Goal: Task Accomplishment & Management: Manage account settings

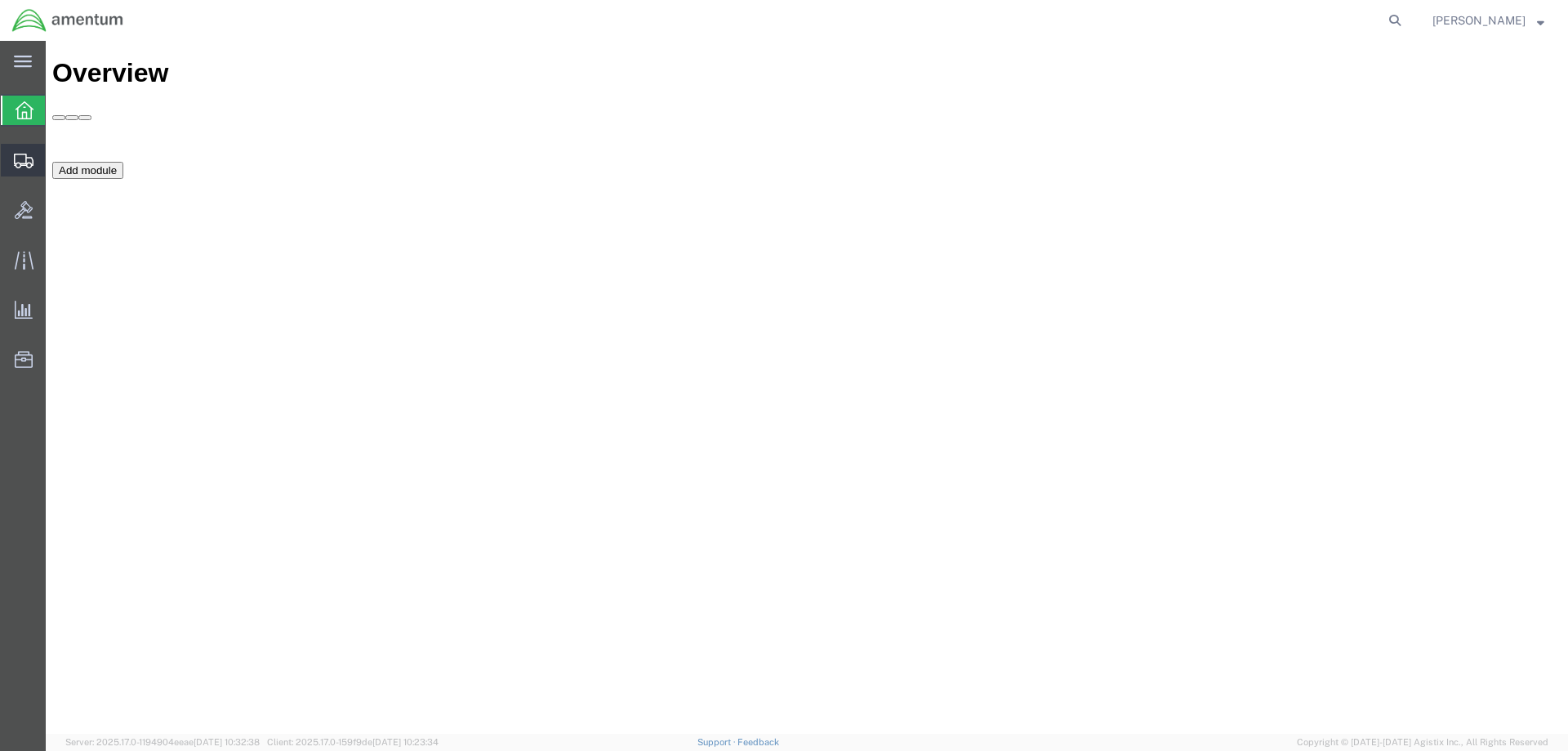
click at [0, 0] on span "Shipment Manager" at bounding box center [0, 0] width 0 height 0
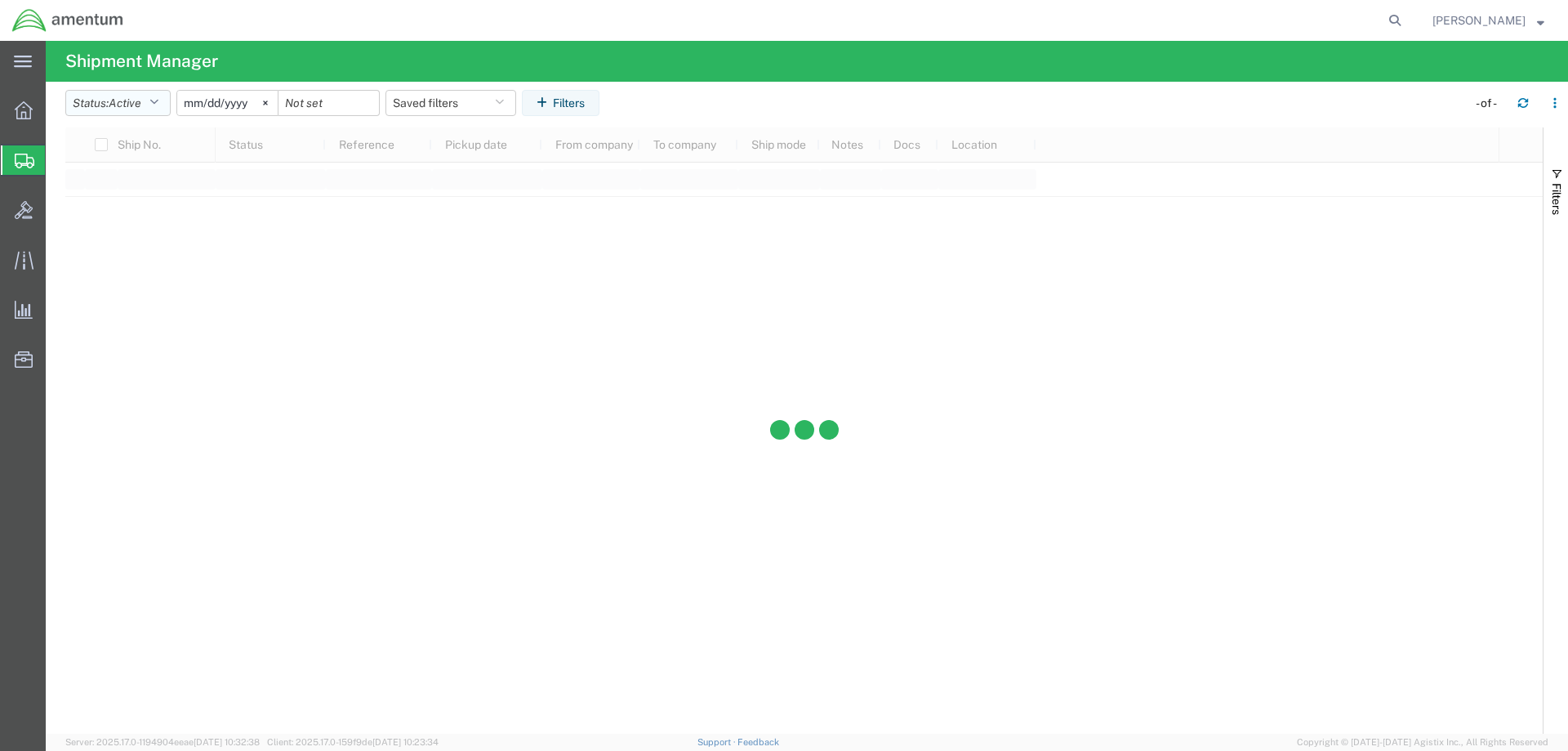
click at [158, 102] on icon "button" at bounding box center [153, 103] width 9 height 12
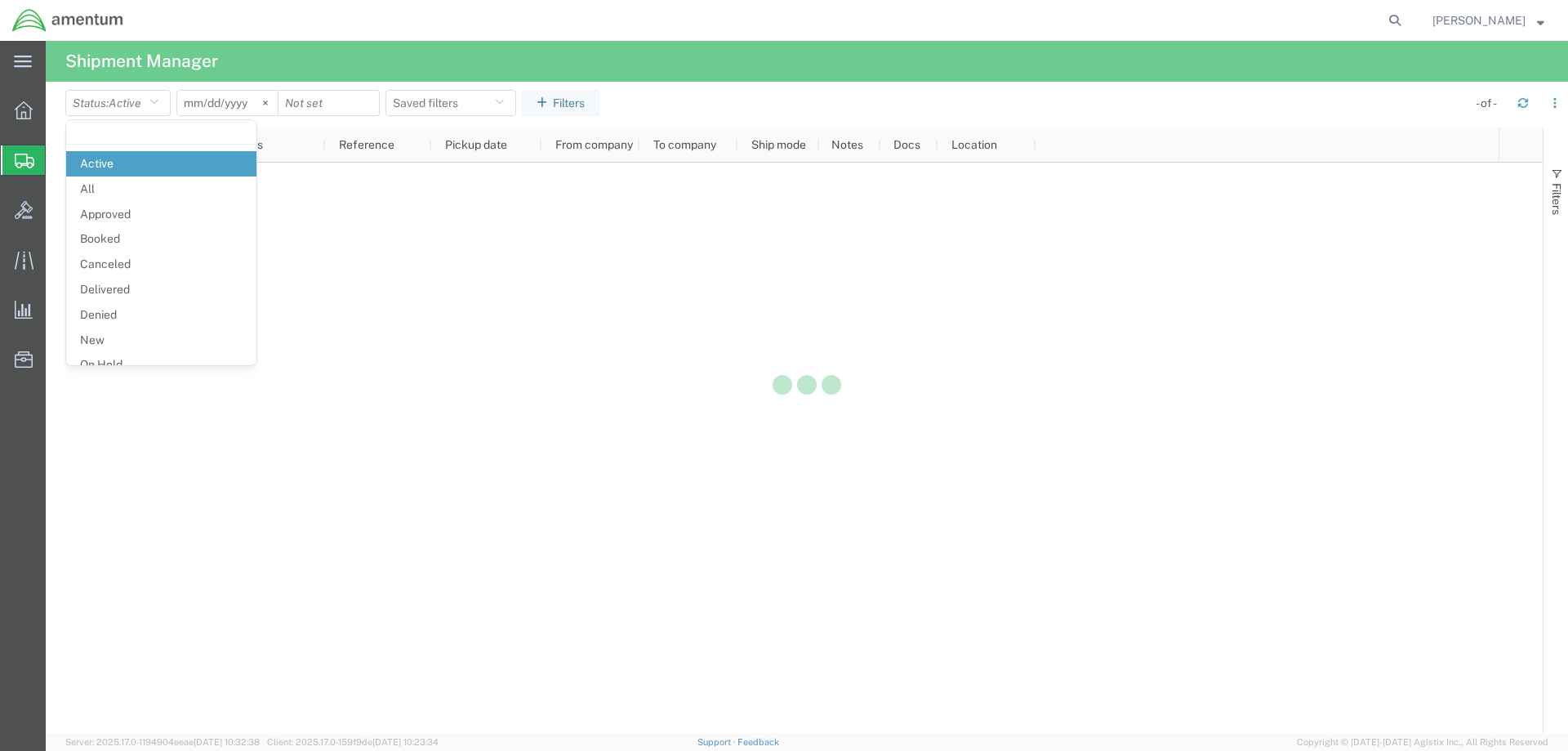
click at [89, 185] on div at bounding box center [806, 388] width 1522 height 693
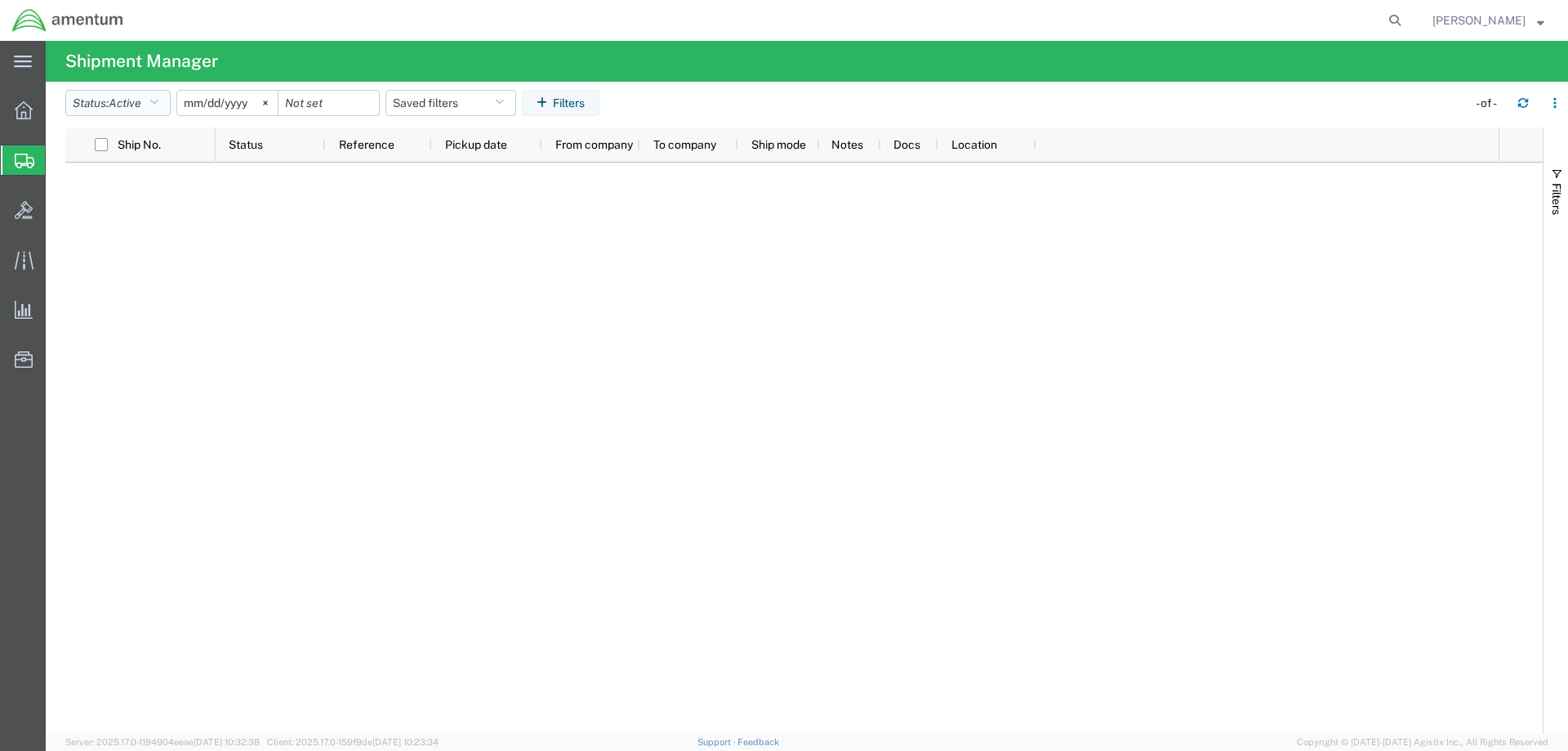
click at [166, 102] on button "Status: Active" at bounding box center [117, 102] width 105 height 27
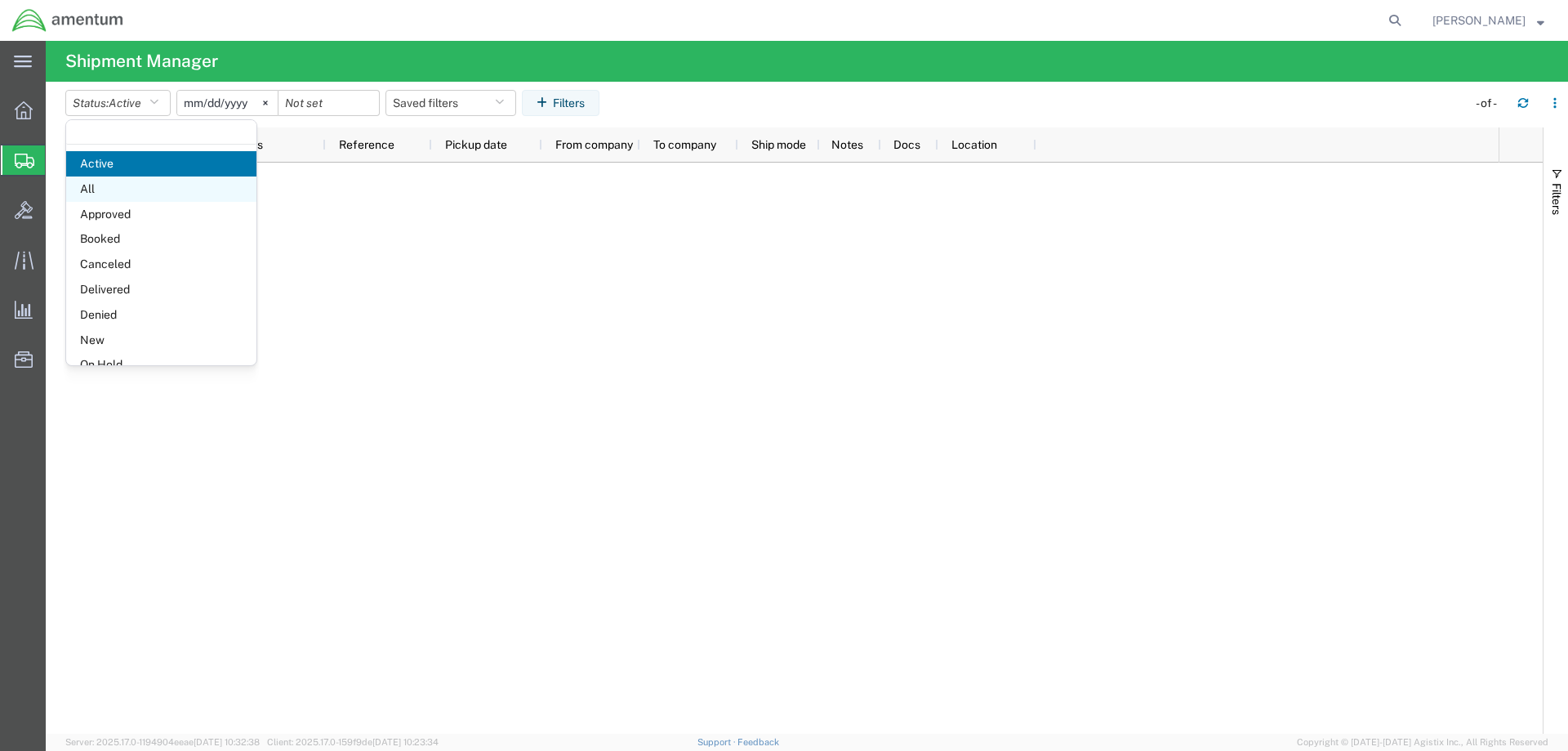
click at [111, 184] on span "All" at bounding box center [160, 189] width 190 height 26
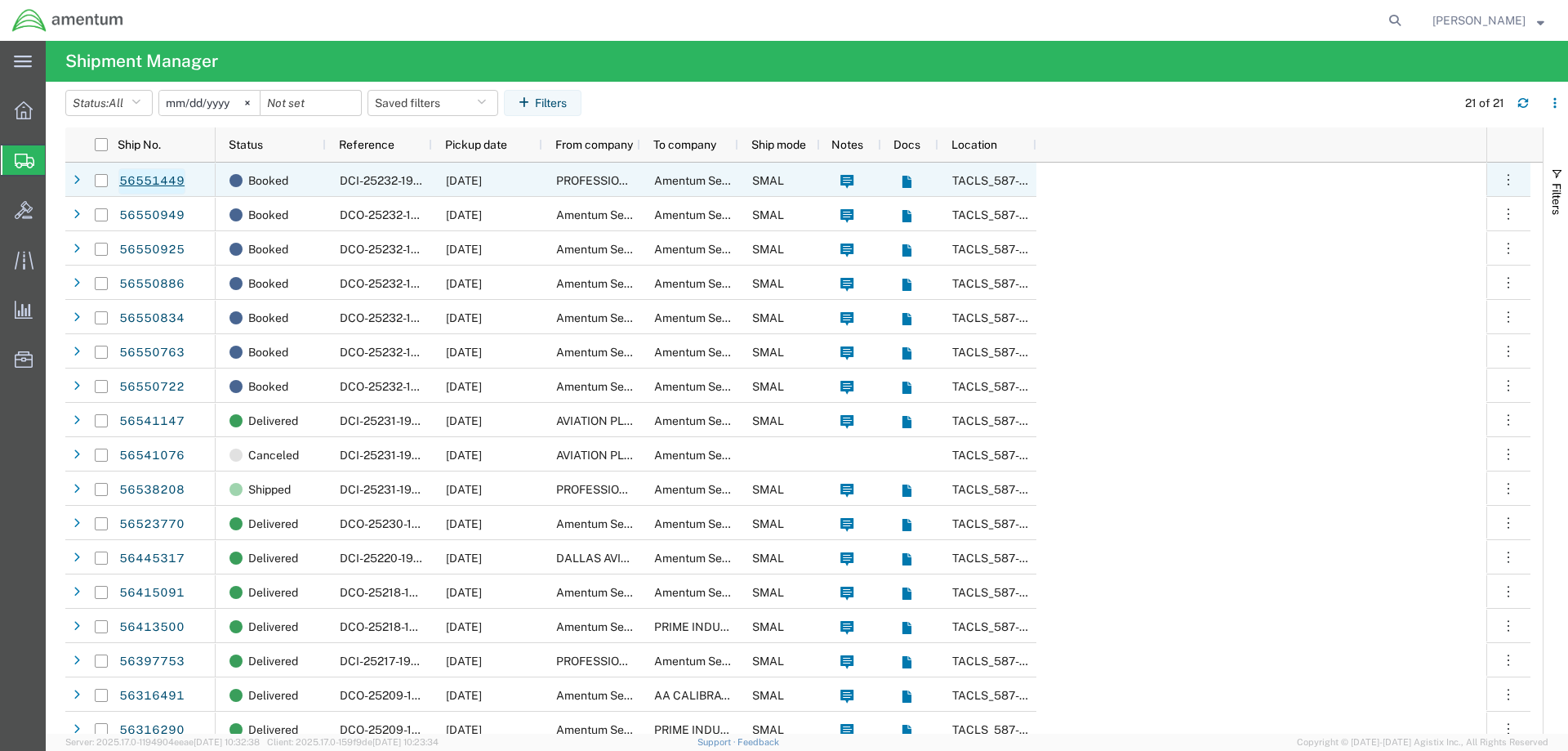
click at [133, 180] on link "56551449" at bounding box center [151, 181] width 67 height 27
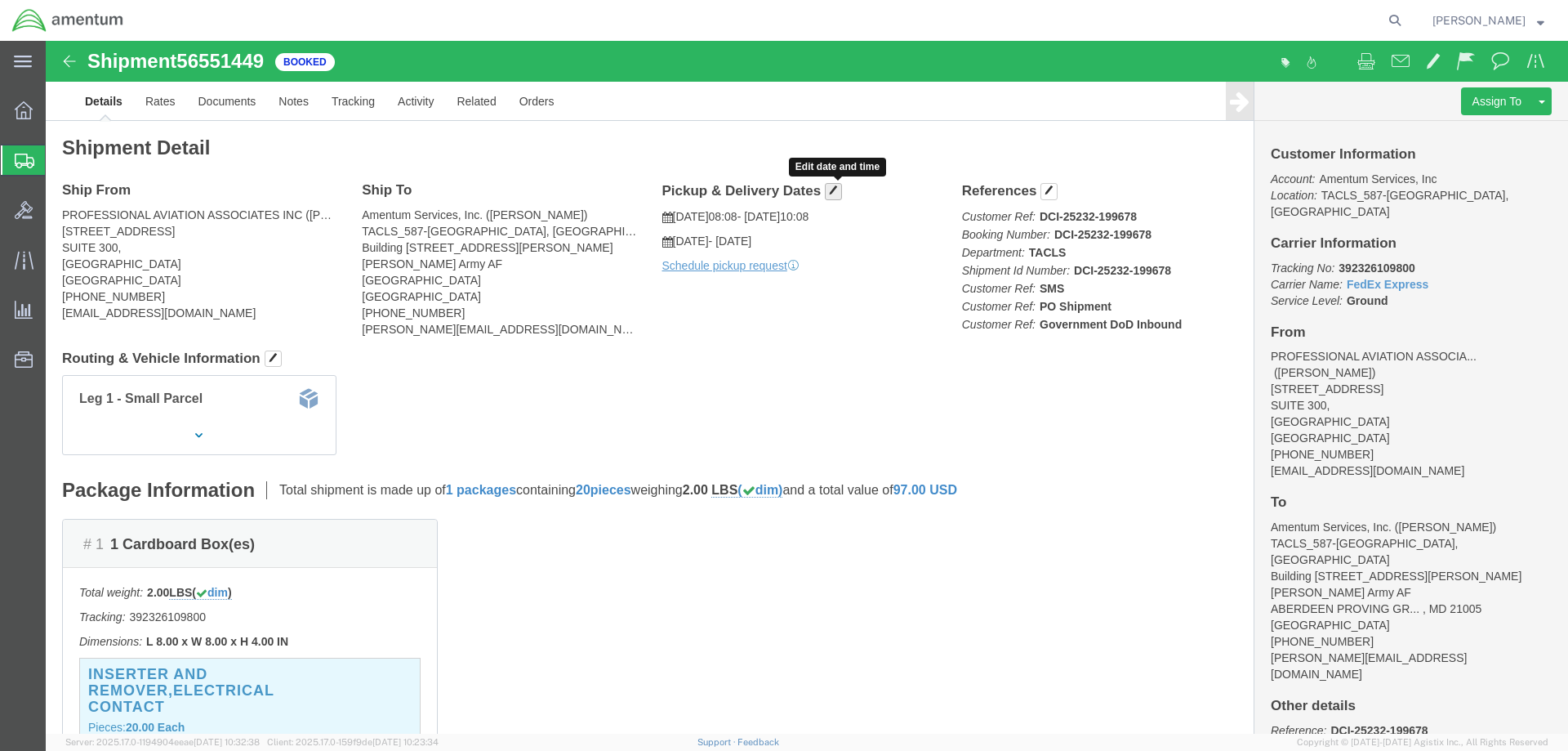
click span "button"
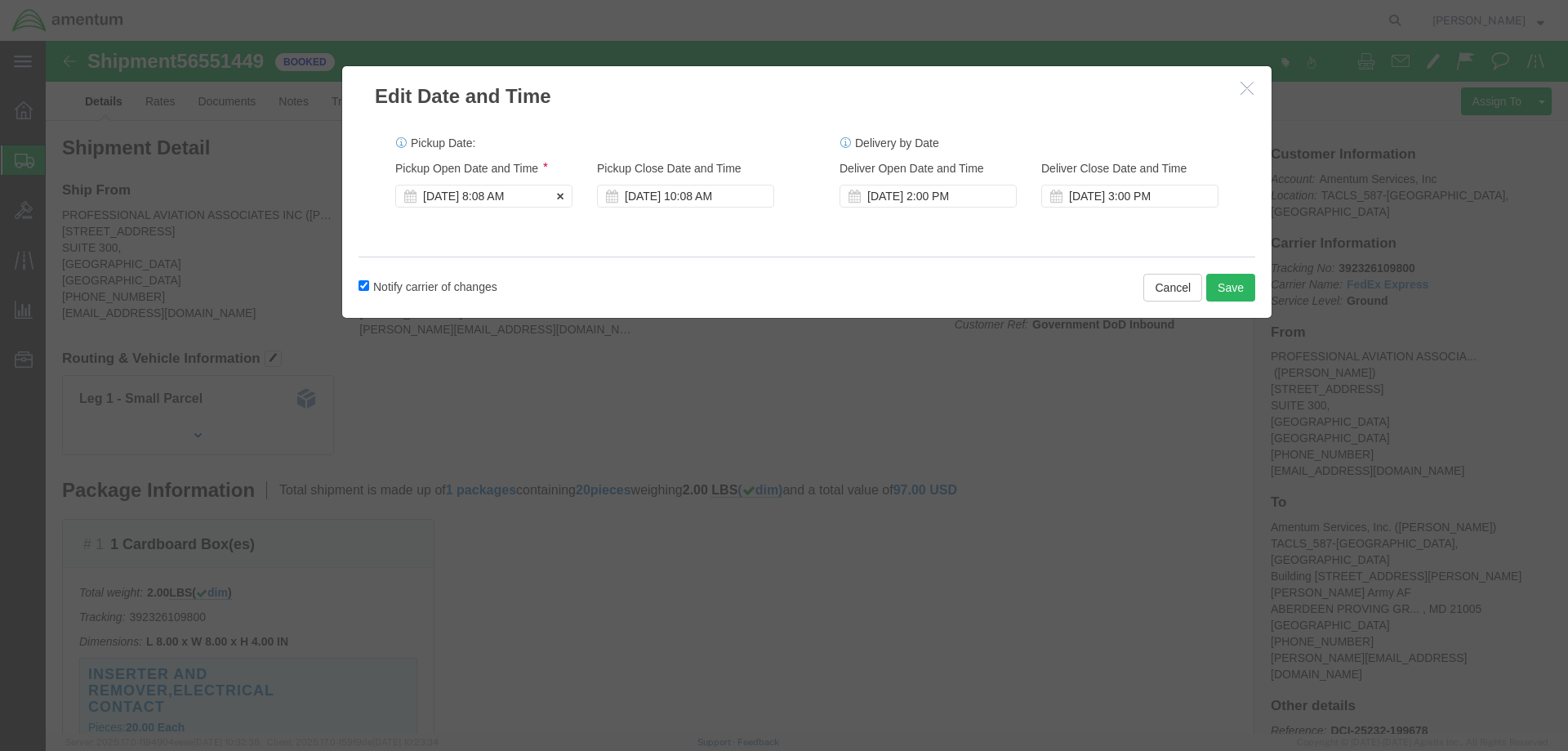
click div "[DATE] 8:08 AM"
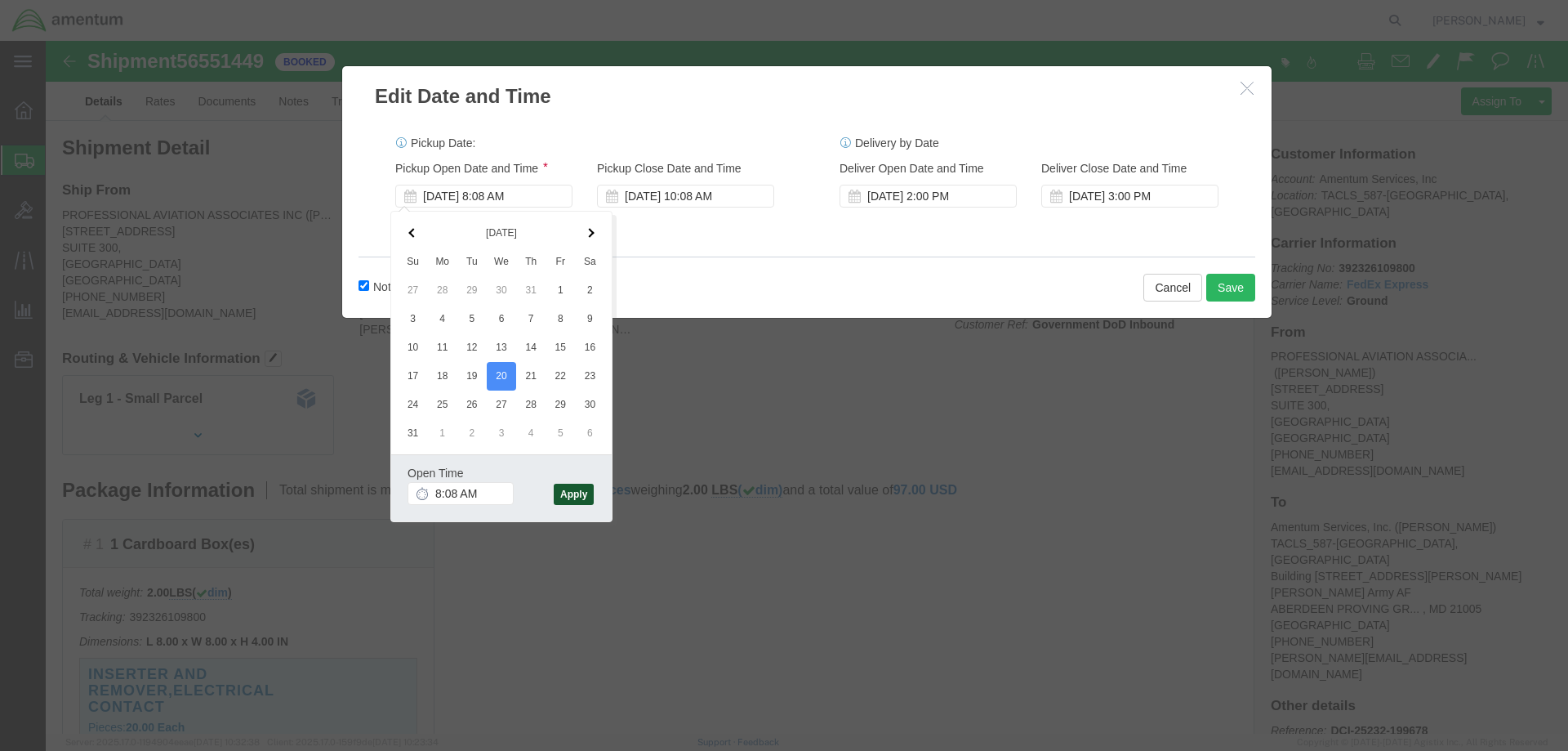
click button "Apply"
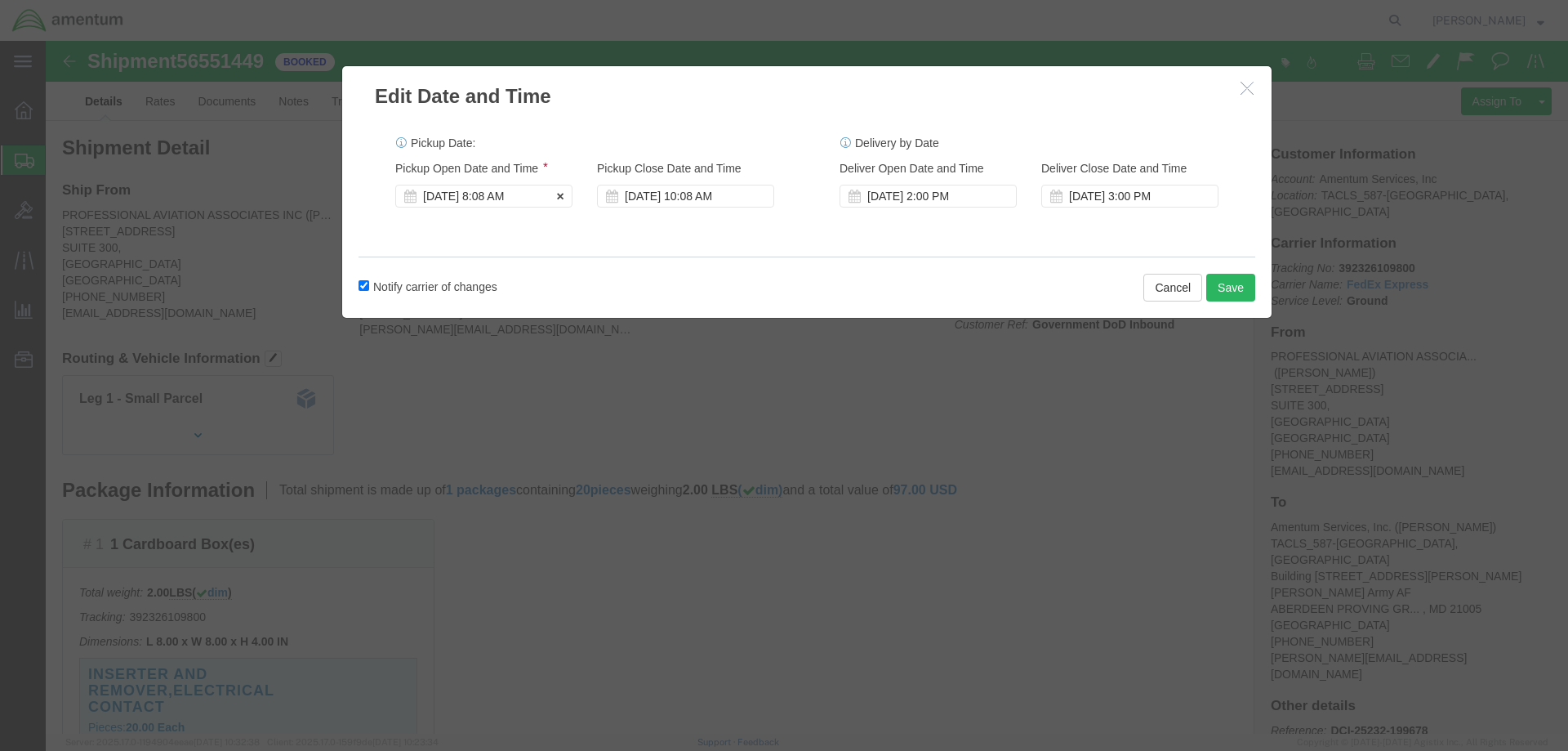
click div "[DATE] 8:08 AM"
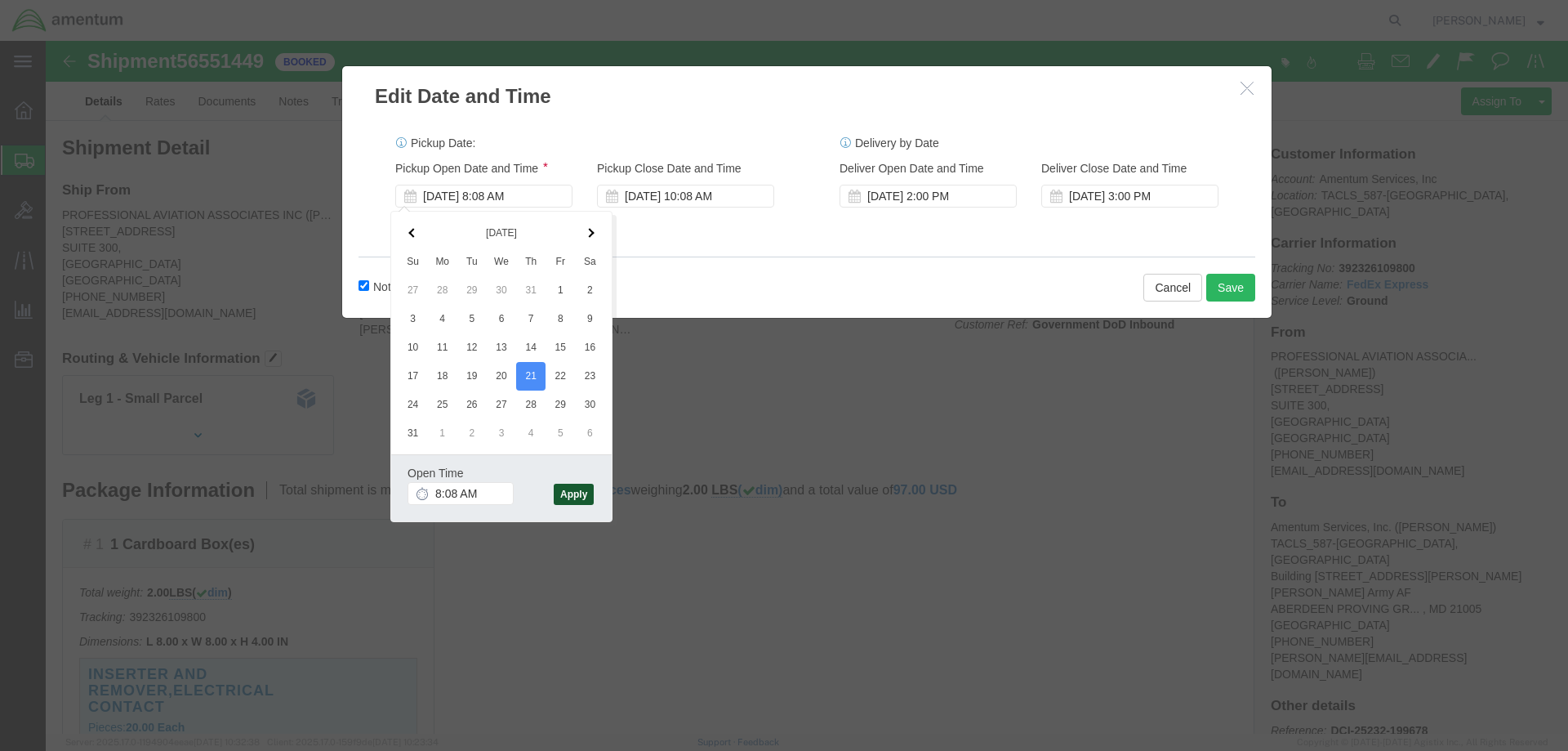
click button "Apply"
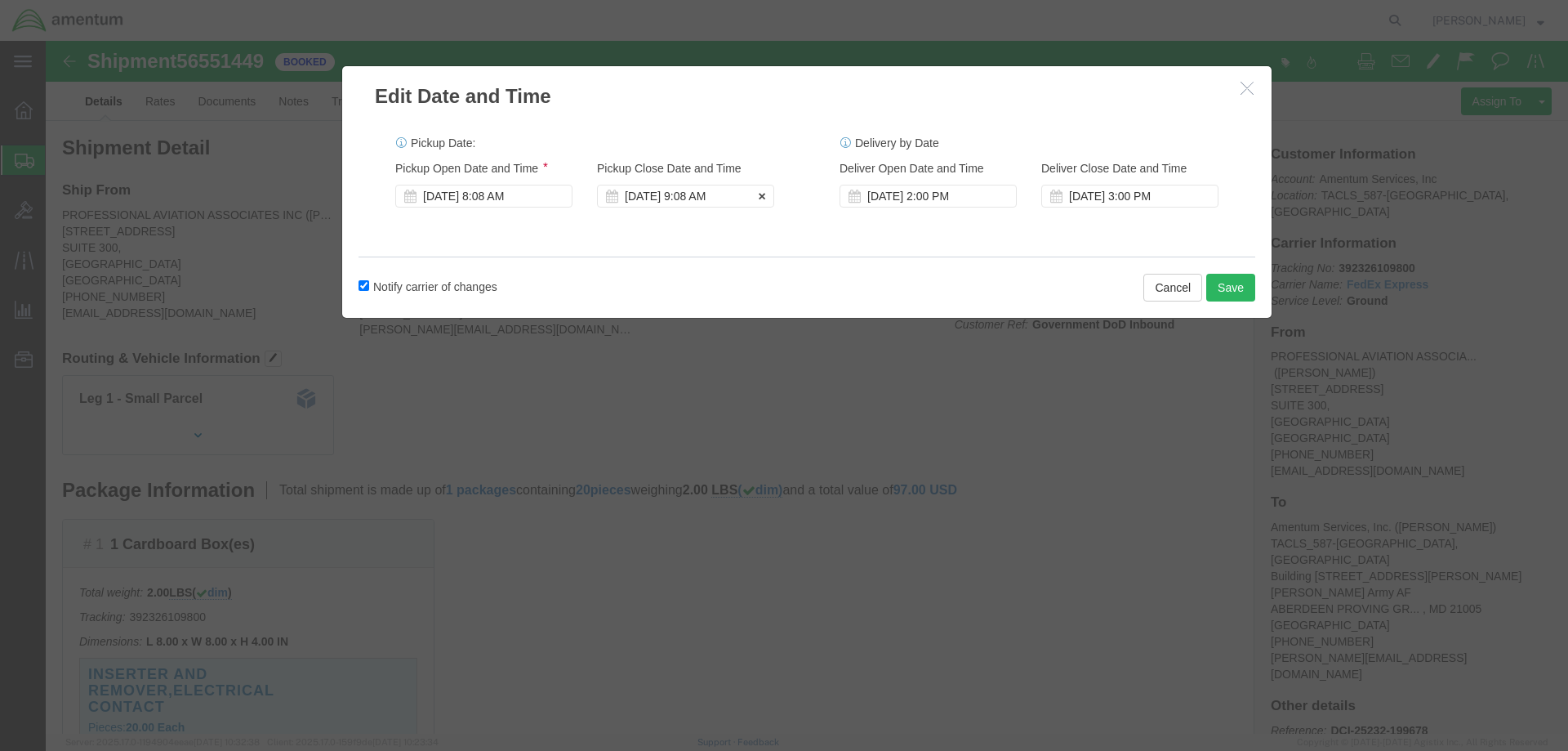
click div "[DATE] 9:08 AM"
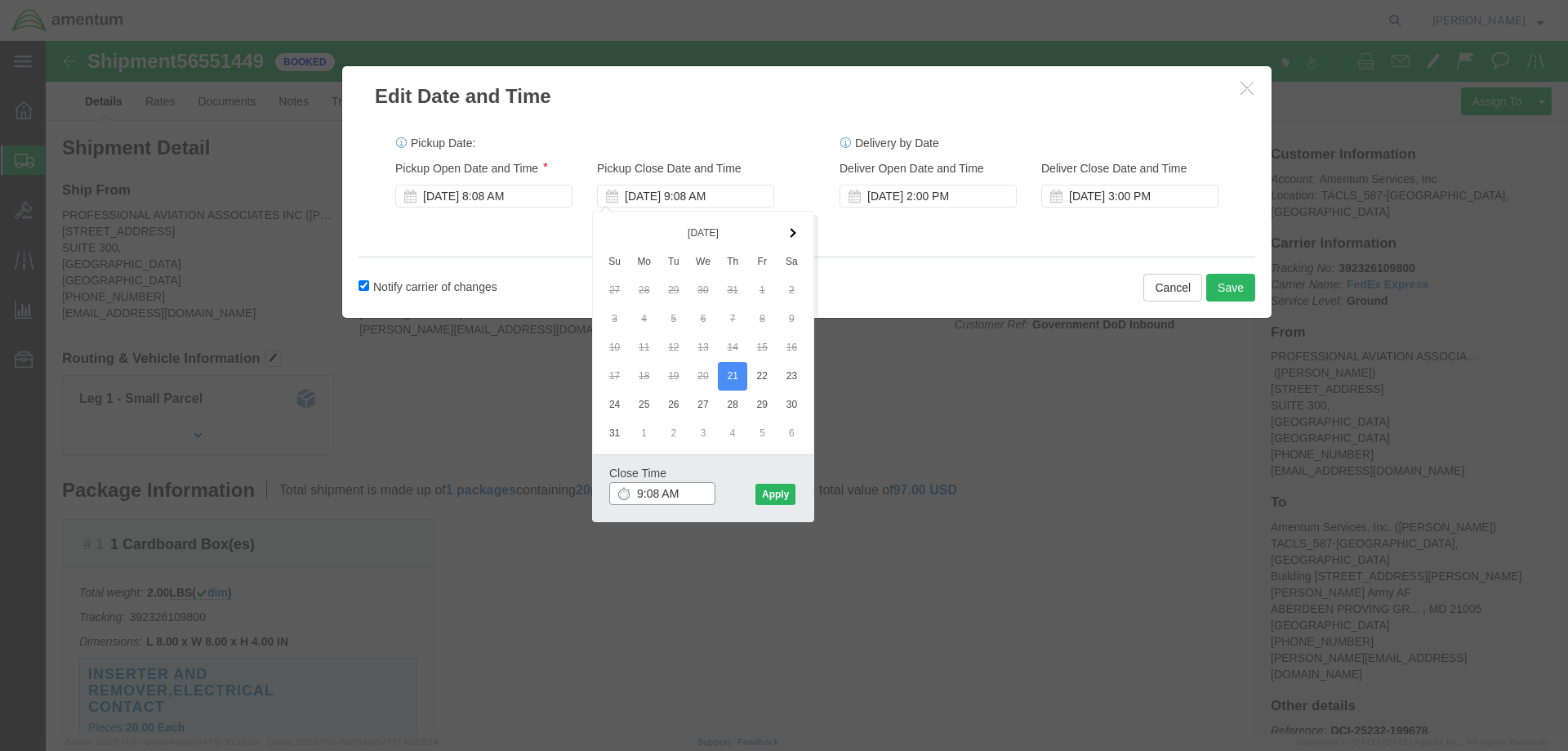
drag, startPoint x: 636, startPoint y: 450, endPoint x: 559, endPoint y: 450, distance: 77.0
click div "Close Time 9:08 AM [DATE] 9:08 AM - [DATE] 9:08 AM Cancel Apply"
type input "2:00 PM"
click div "Close Time 2:00 PM [DATE] 9:08 AM - [DATE] 9:08 AM Cancel Apply"
click button "Apply"
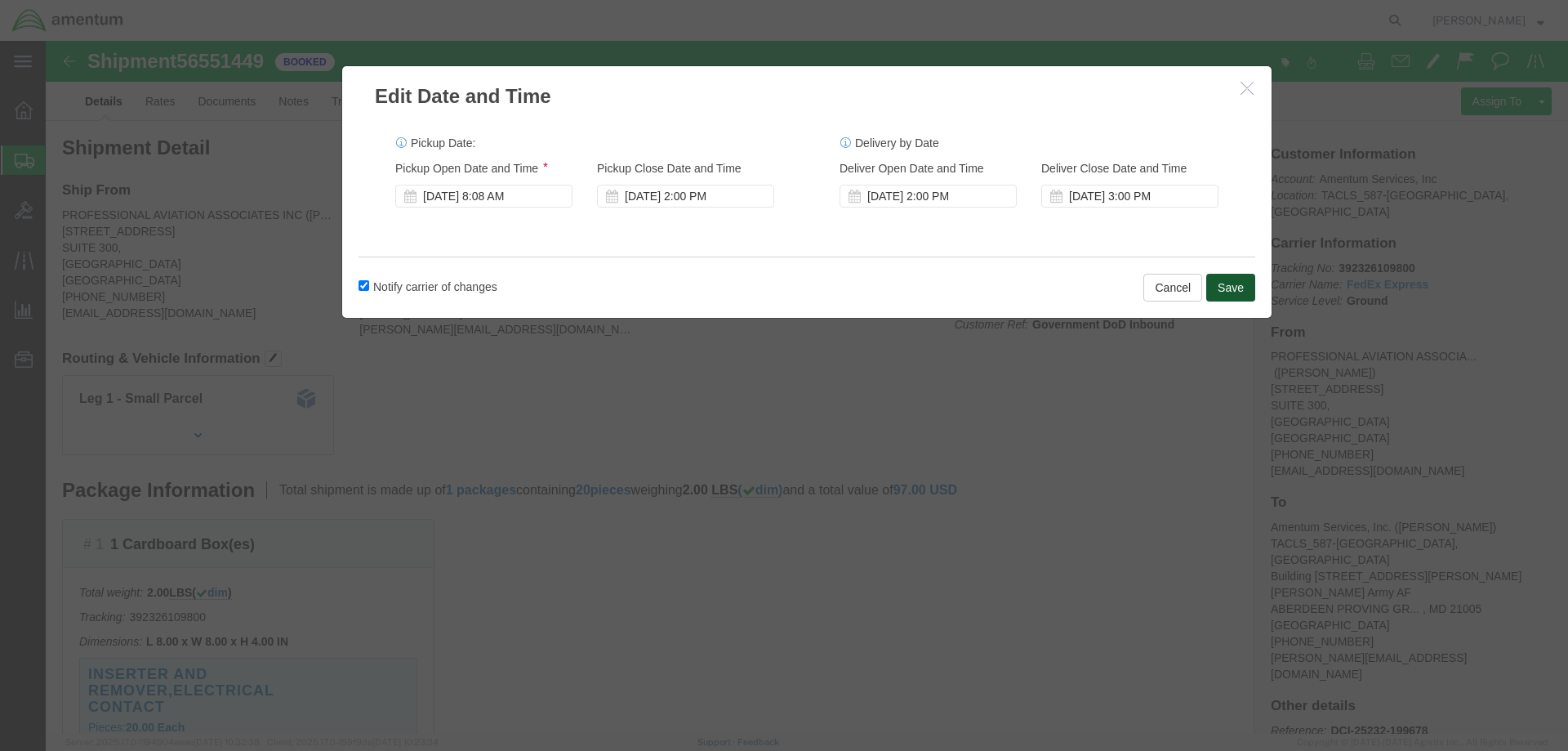
click button "Save"
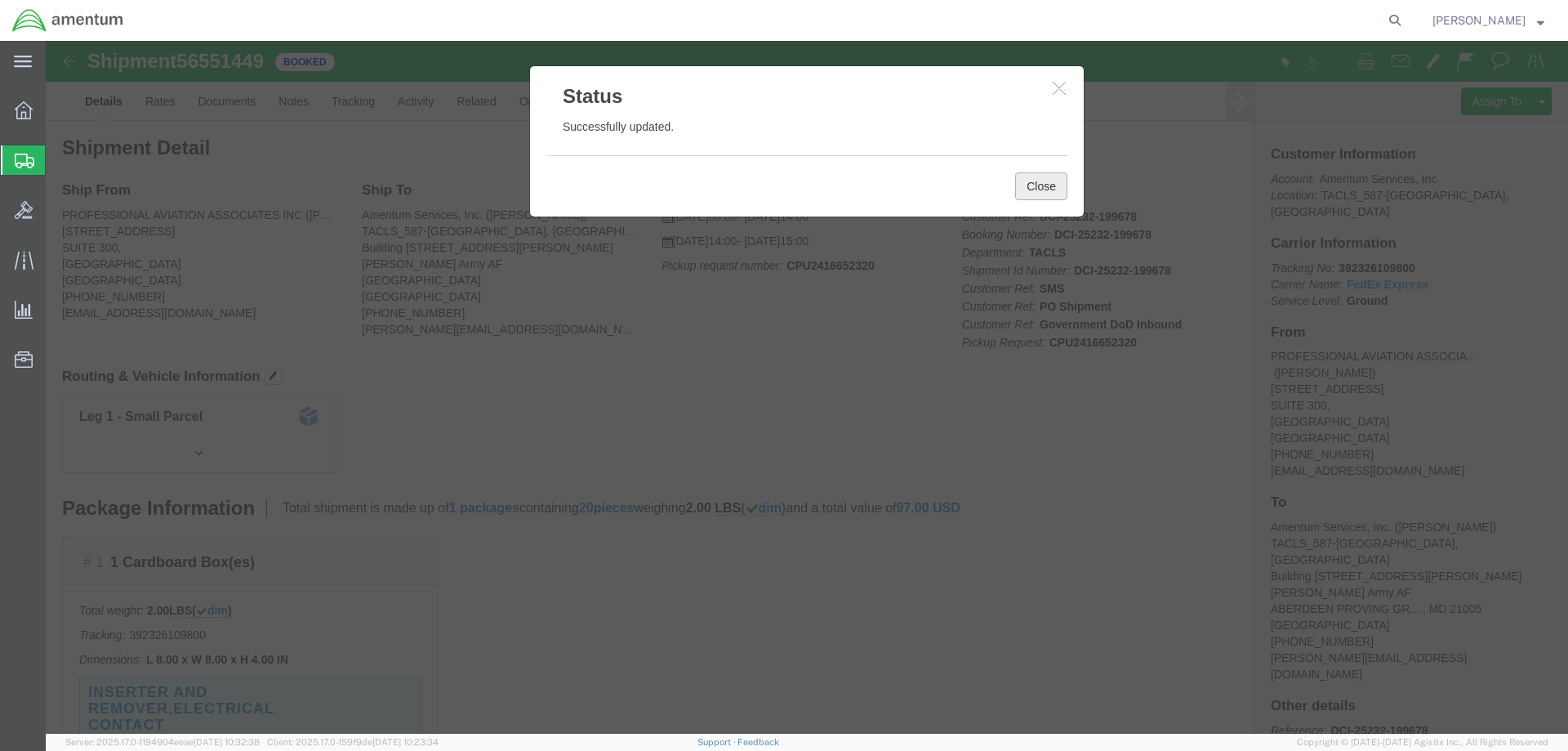
click button "Close"
